Goal: Task Accomplishment & Management: Manage account settings

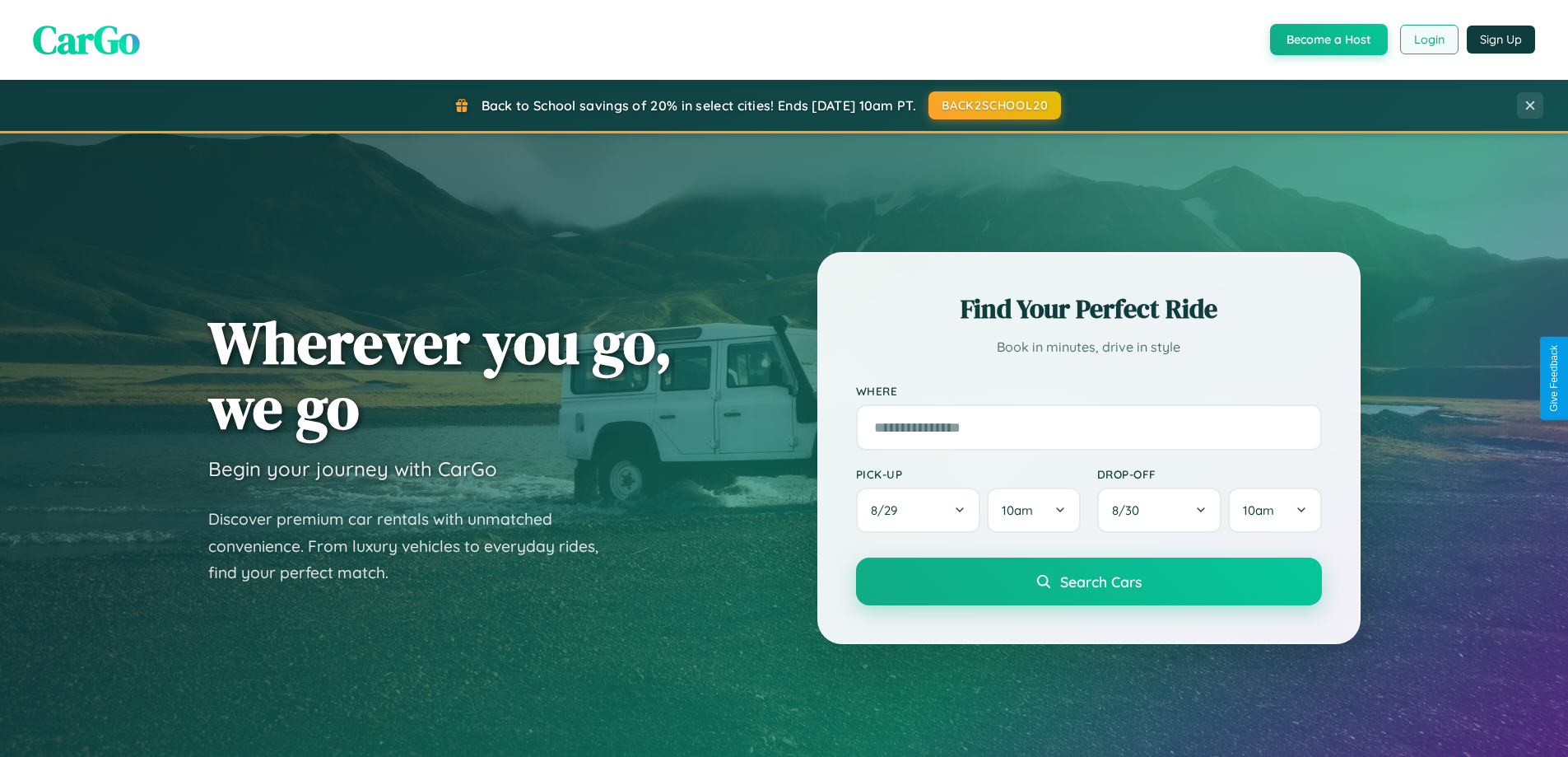
click at [1428, 39] on button "Login" at bounding box center [1429, 39] width 58 height 30
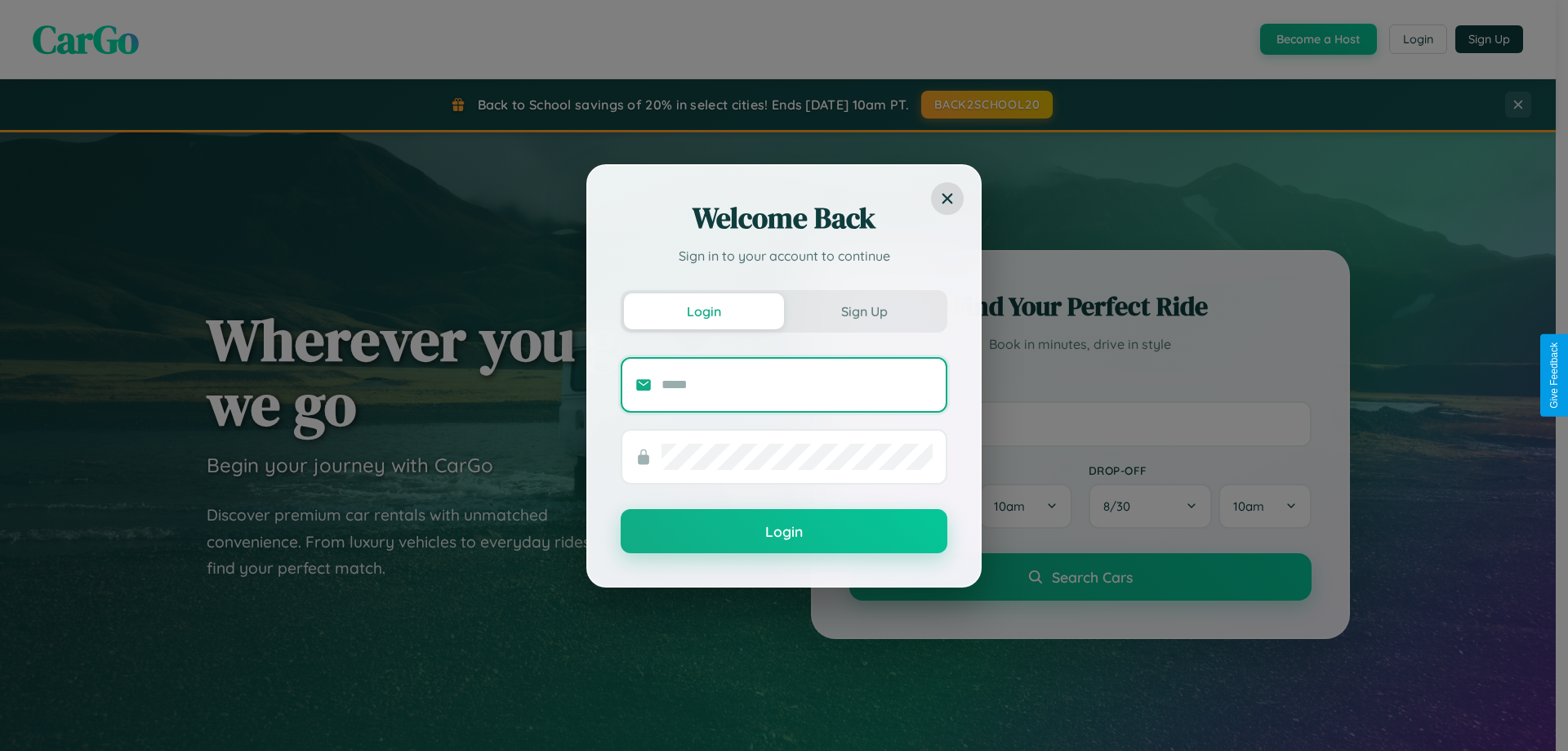
click at [797, 384] on input "text" at bounding box center [797, 385] width 271 height 26
type input "**********"
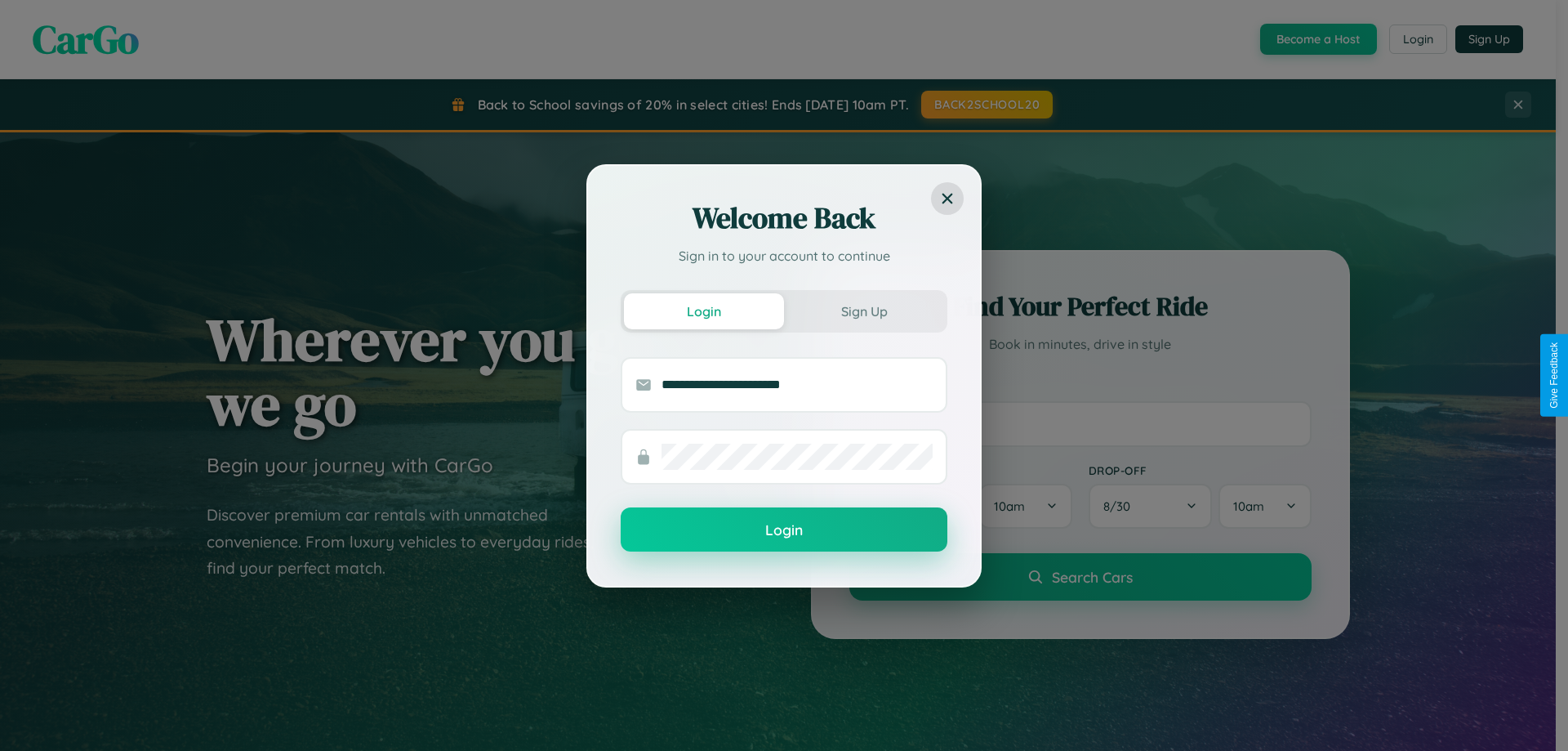
click at [784, 530] on button "Login" at bounding box center [784, 529] width 327 height 44
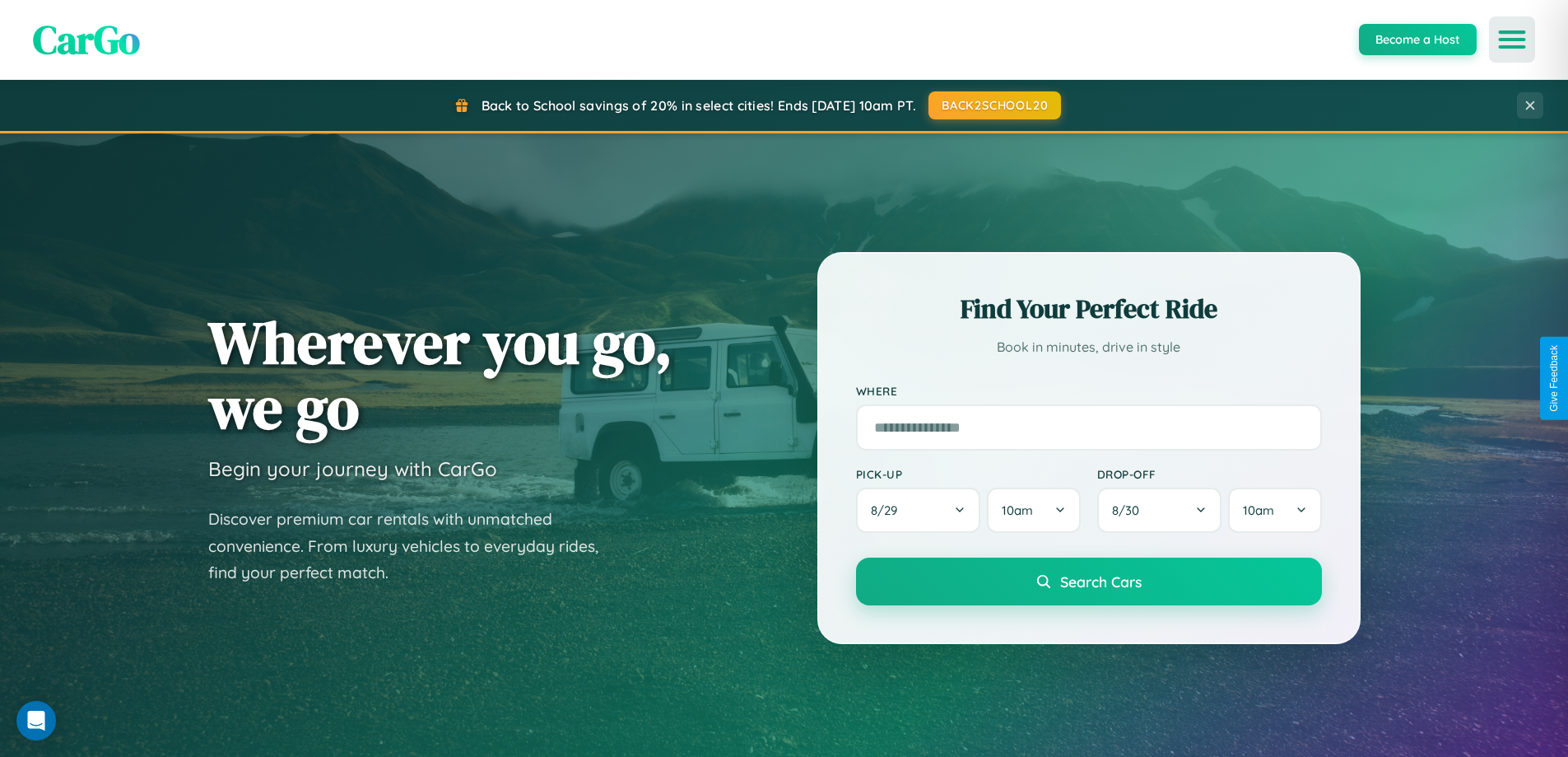
click at [1512, 39] on icon "Open menu" at bounding box center [1511, 39] width 24 height 15
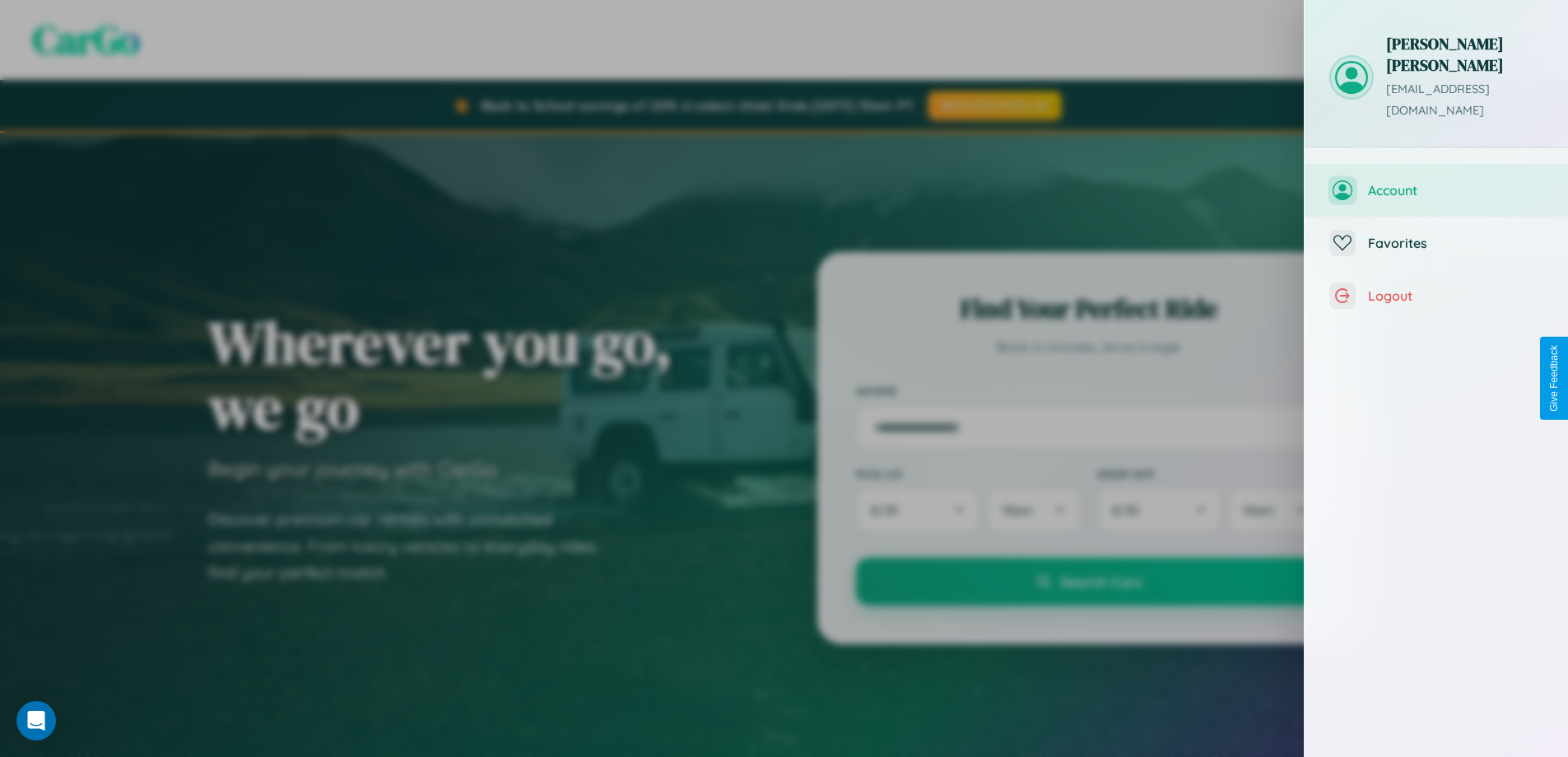
click at [1436, 182] on span "Account" at bounding box center [1455, 190] width 175 height 17
